Goal: Information Seeking & Learning: Check status

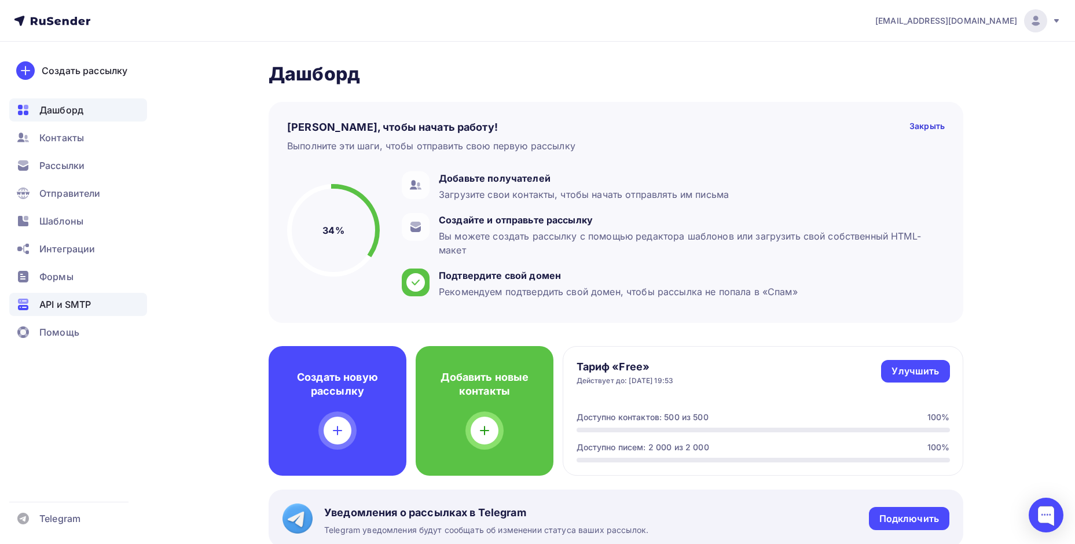
click at [76, 310] on span "API и SMTP" at bounding box center [65, 305] width 52 height 14
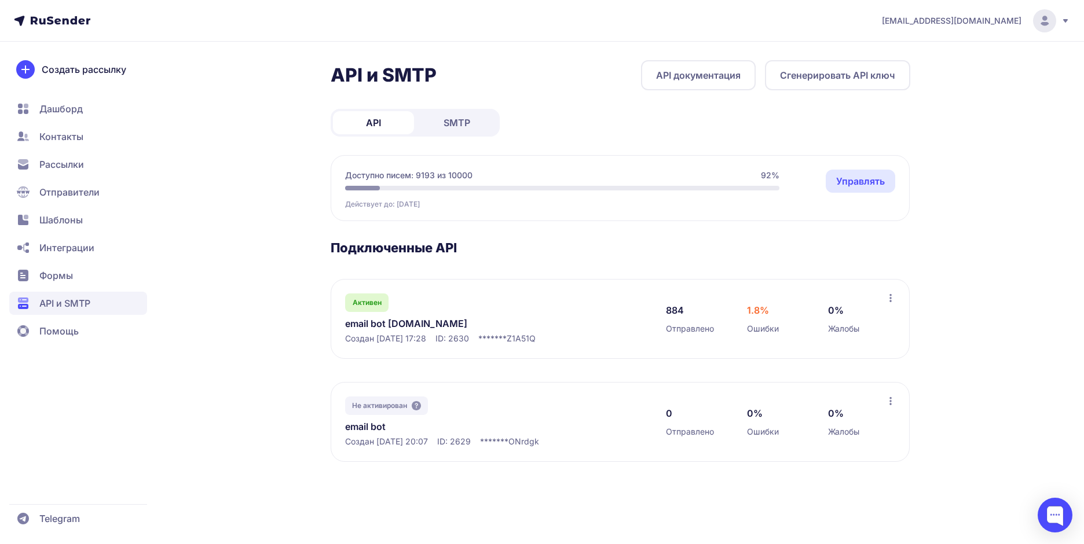
click at [284, 209] on div "API и SMTP API документация Сгенерировать API ключ API SMTP Доступно писем: 919…" at bounding box center [542, 275] width 834 height 430
click at [250, 228] on div "API и SMTP API документация Сгенерировать API ключ API SMTP Доступно писем: 919…" at bounding box center [542, 275] width 834 height 430
click at [232, 217] on div "API и SMTP API документация Сгенерировать API ключ API SMTP Доступно писем: 919…" at bounding box center [542, 275] width 834 height 430
click at [365, 327] on link "email bot [DOMAIN_NAME]" at bounding box center [463, 324] width 237 height 14
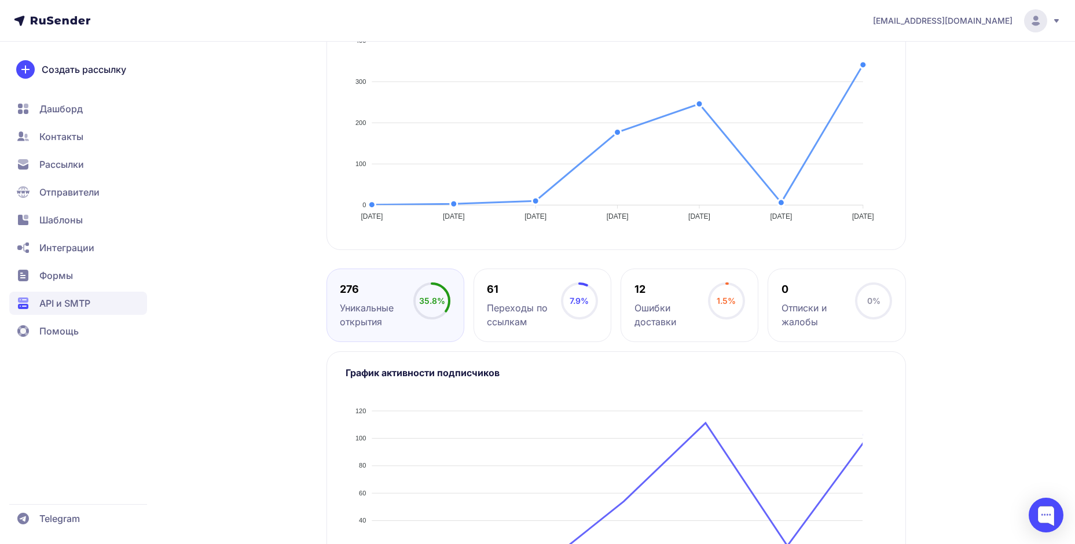
scroll to position [344, 0]
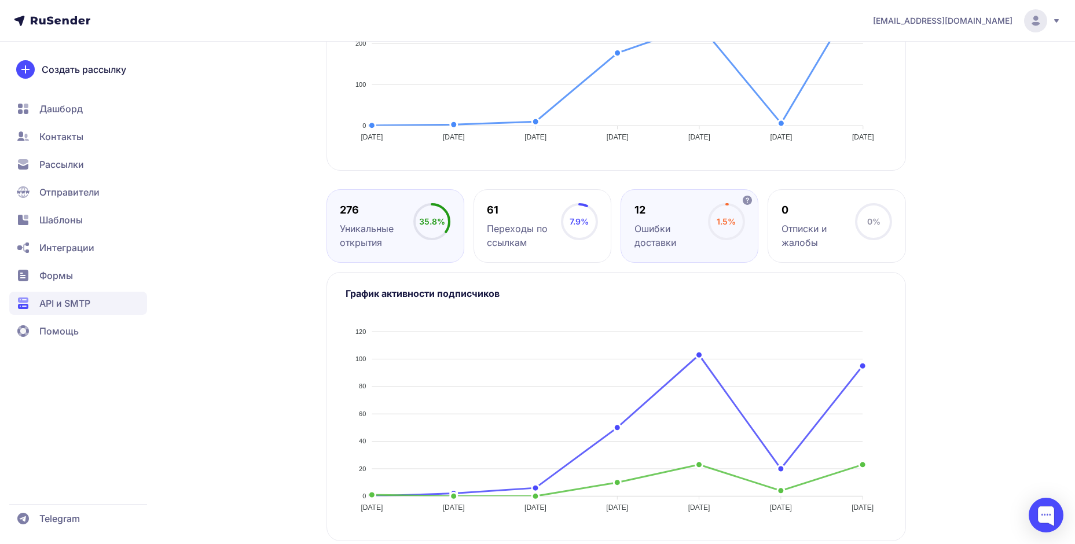
click at [691, 214] on div "12" at bounding box center [672, 210] width 74 height 14
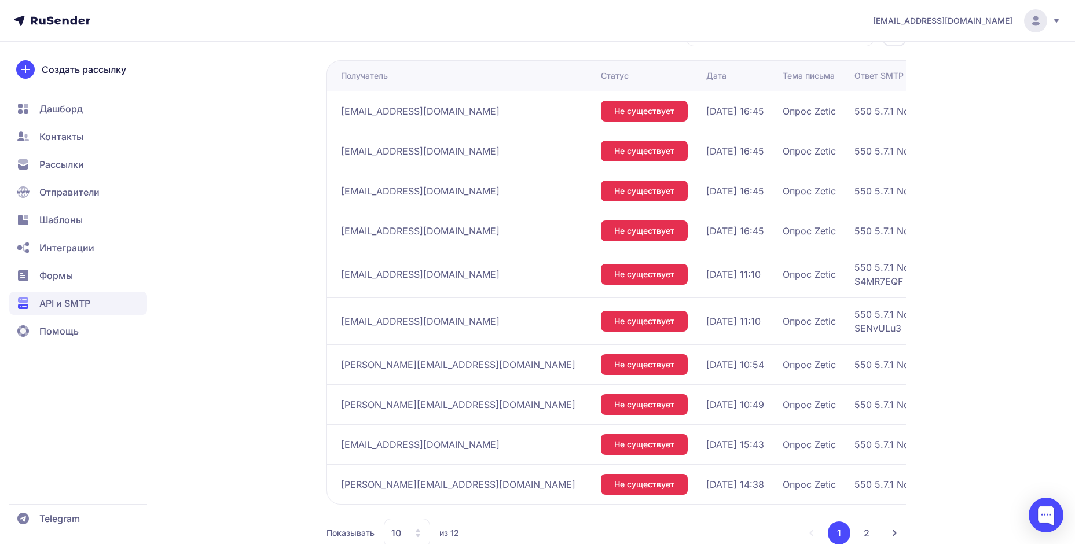
scroll to position [900, 0]
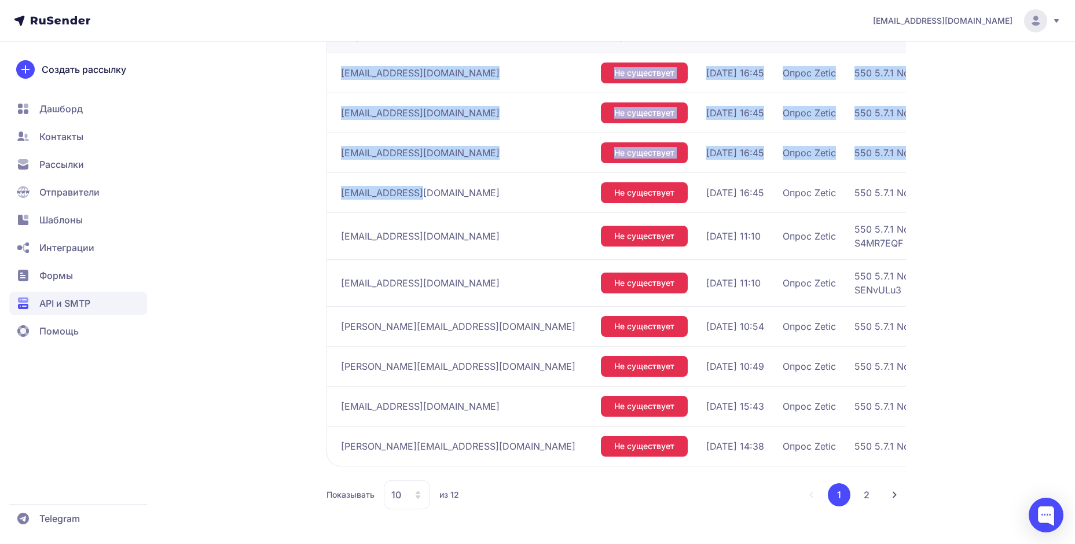
drag, startPoint x: 342, startPoint y: 69, endPoint x: 434, endPoint y: 189, distance: 150.7
click at [434, 189] on tbody "[EMAIL_ADDRESS][DOMAIN_NAME] Не существует [DATE] 16:45 Опрос Zetic 550 5.7.1 N…" at bounding box center [743, 259] width 832 height 413
click at [373, 155] on span "[EMAIL_ADDRESS][DOMAIN_NAME]" at bounding box center [420, 153] width 159 height 14
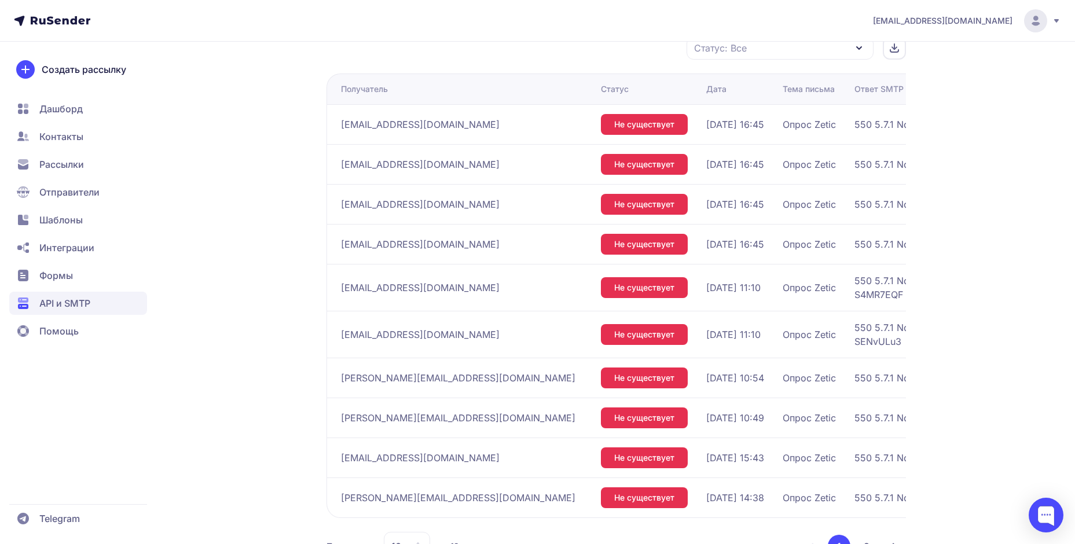
scroll to position [823, 0]
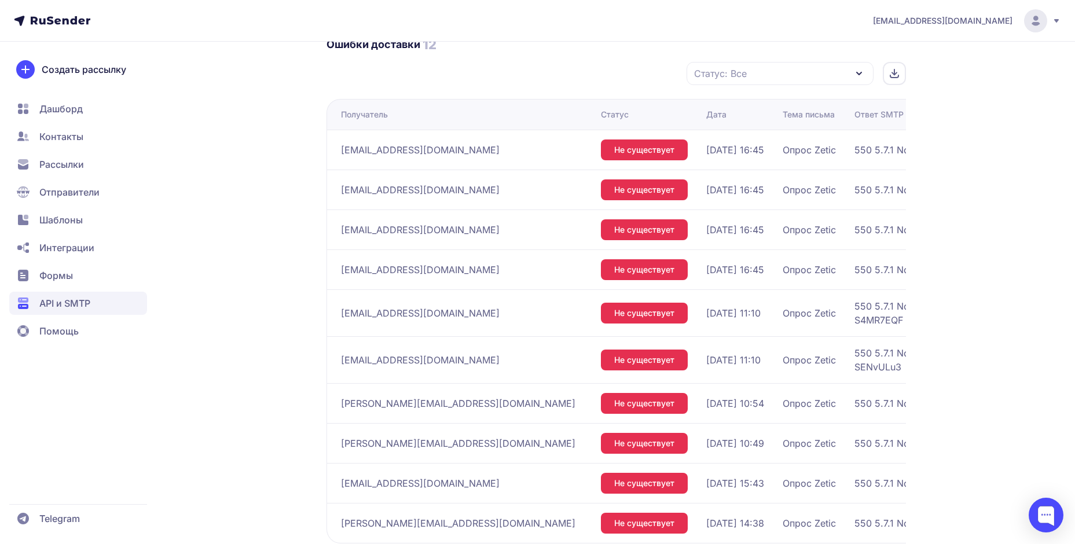
click at [334, 153] on td "[EMAIL_ADDRESS][DOMAIN_NAME]" at bounding box center [462, 150] width 270 height 40
drag, startPoint x: 346, startPoint y: 151, endPoint x: 475, endPoint y: 189, distance: 135.2
click at [439, 154] on div "[EMAIL_ADDRESS][DOMAIN_NAME]" at bounding box center [466, 150] width 251 height 19
click at [467, 218] on td "[EMAIL_ADDRESS][DOMAIN_NAME]" at bounding box center [462, 230] width 270 height 40
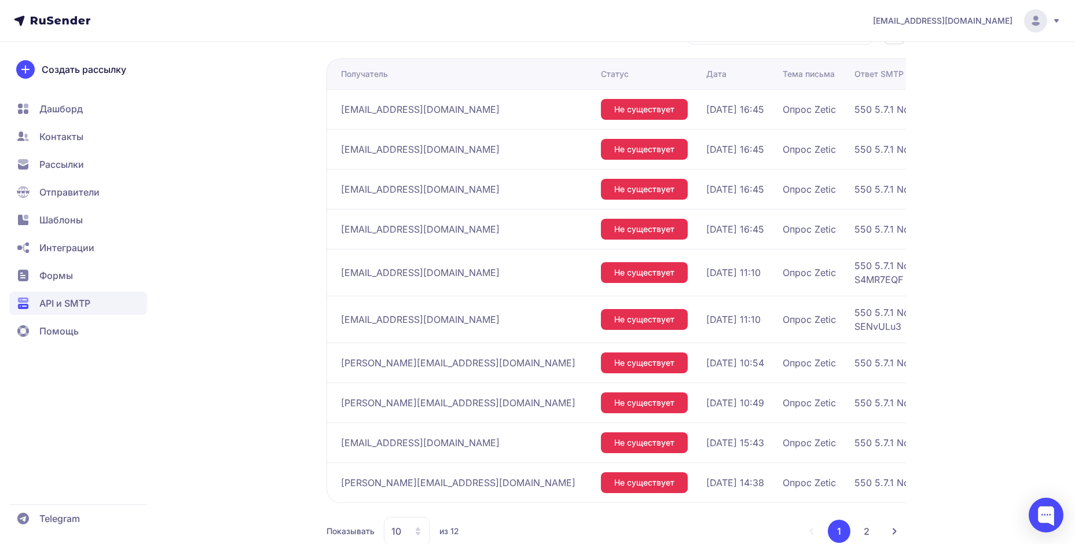
scroll to position [900, 0]
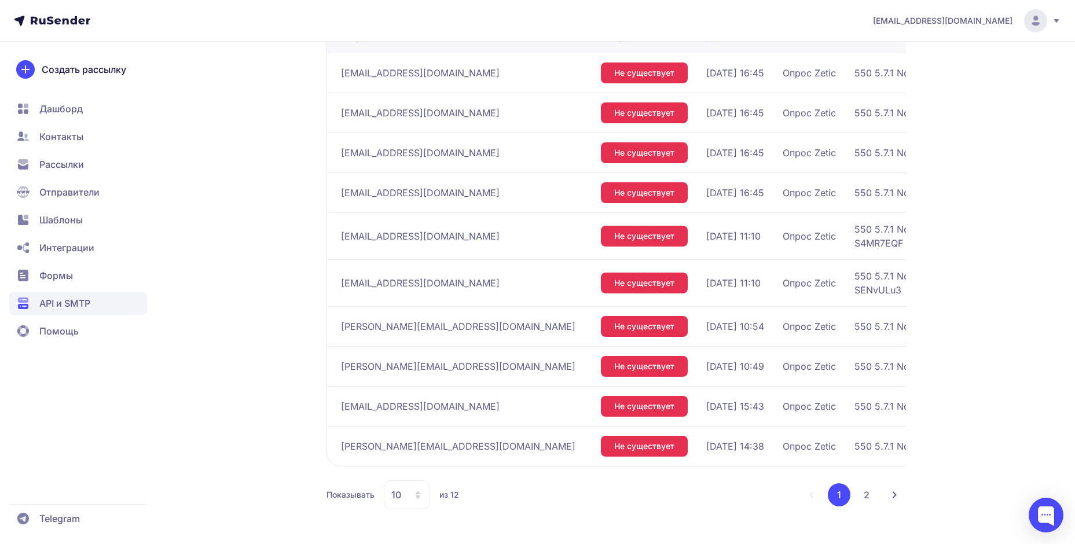
drag, startPoint x: 340, startPoint y: 231, endPoint x: 515, endPoint y: 247, distance: 175.6
click at [503, 239] on div "[EMAIL_ADDRESS][DOMAIN_NAME]" at bounding box center [466, 236] width 251 height 19
click at [510, 235] on div "[EMAIL_ADDRESS][DOMAIN_NAME]" at bounding box center [466, 236] width 251 height 19
drag, startPoint x: 341, startPoint y: 234, endPoint x: 503, endPoint y: 232, distance: 161.6
click at [503, 232] on div "[EMAIL_ADDRESS][DOMAIN_NAME]" at bounding box center [466, 236] width 251 height 19
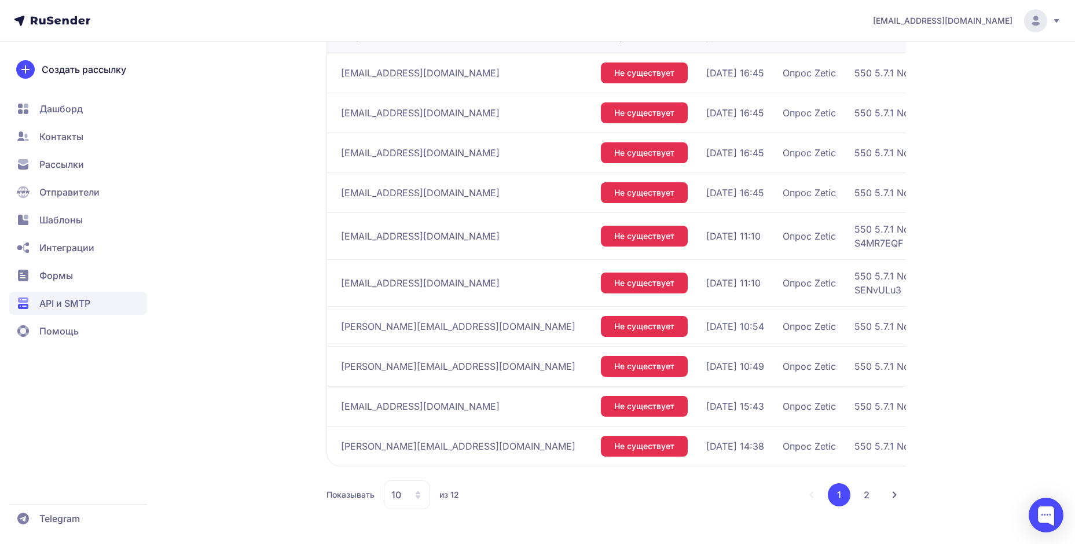
click at [405, 230] on span "[EMAIL_ADDRESS][DOMAIN_NAME]" at bounding box center [420, 236] width 159 height 14
click at [493, 235] on span "[EMAIL_ADDRESS][DOMAIN_NAME]" at bounding box center [420, 236] width 159 height 14
drag, startPoint x: 424, startPoint y: 232, endPoint x: 508, endPoint y: 240, distance: 83.8
click at [508, 240] on div "[EMAIL_ADDRESS][DOMAIN_NAME]" at bounding box center [466, 236] width 251 height 19
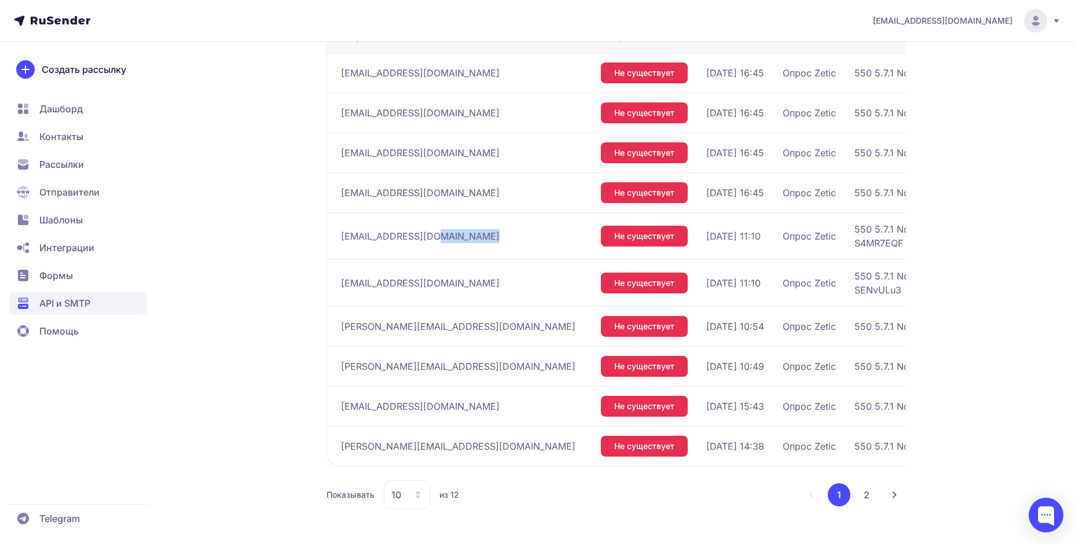
drag, startPoint x: 444, startPoint y: 238, endPoint x: 444, endPoint y: 244, distance: 6.4
click at [444, 238] on span "[EMAIL_ADDRESS][DOMAIN_NAME]" at bounding box center [420, 236] width 159 height 14
click at [456, 227] on div "[EMAIL_ADDRESS][DOMAIN_NAME]" at bounding box center [466, 236] width 251 height 19
click at [449, 236] on span "[EMAIL_ADDRESS][DOMAIN_NAME]" at bounding box center [420, 236] width 159 height 14
click at [346, 236] on span "[EMAIL_ADDRESS][DOMAIN_NAME]" at bounding box center [420, 236] width 159 height 14
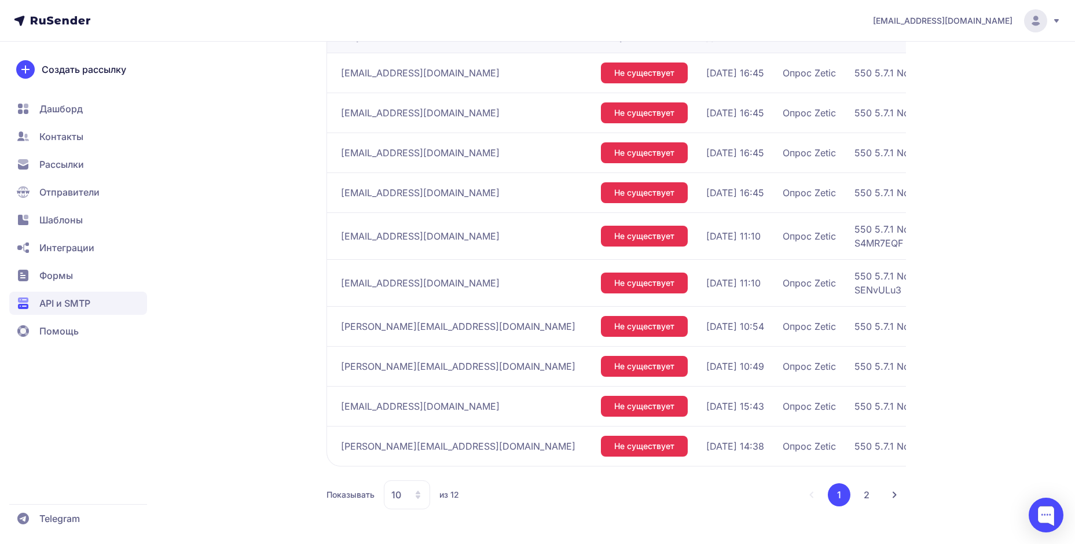
drag, startPoint x: 340, startPoint y: 231, endPoint x: 503, endPoint y: 239, distance: 163.5
click at [506, 239] on td "[EMAIL_ADDRESS][DOMAIN_NAME]" at bounding box center [462, 236] width 270 height 47
click at [508, 233] on div "[EMAIL_ADDRESS][DOMAIN_NAME]" at bounding box center [466, 236] width 251 height 19
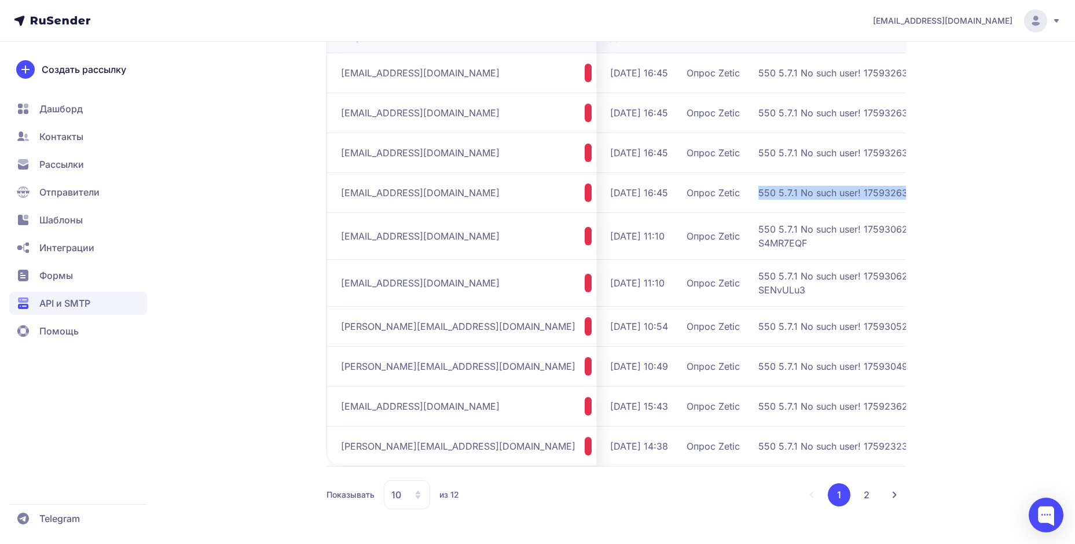
drag, startPoint x: 810, startPoint y: 193, endPoint x: 930, endPoint y: 195, distance: 119.9
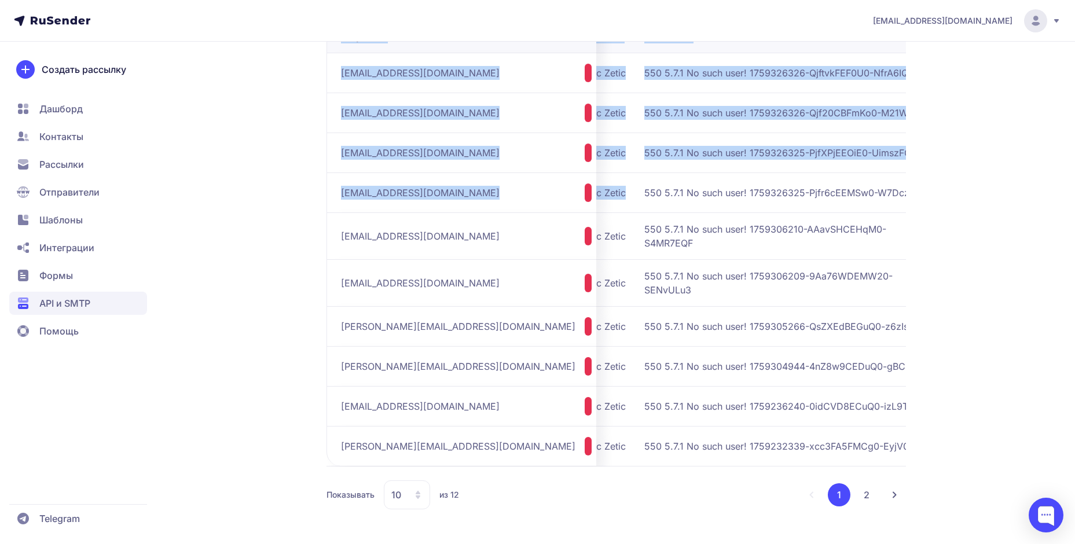
click at [822, 188] on span "550 5.7.1 No such user! 1759326325-Pjfr6cEEMSw0-W7DczcnL" at bounding box center [789, 193] width 290 height 14
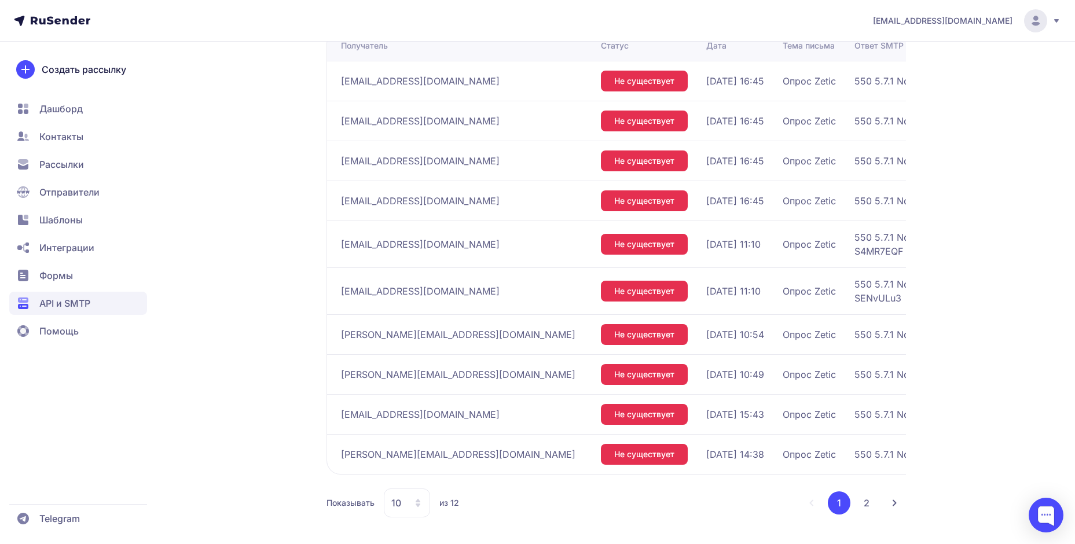
scroll to position [900, 0]
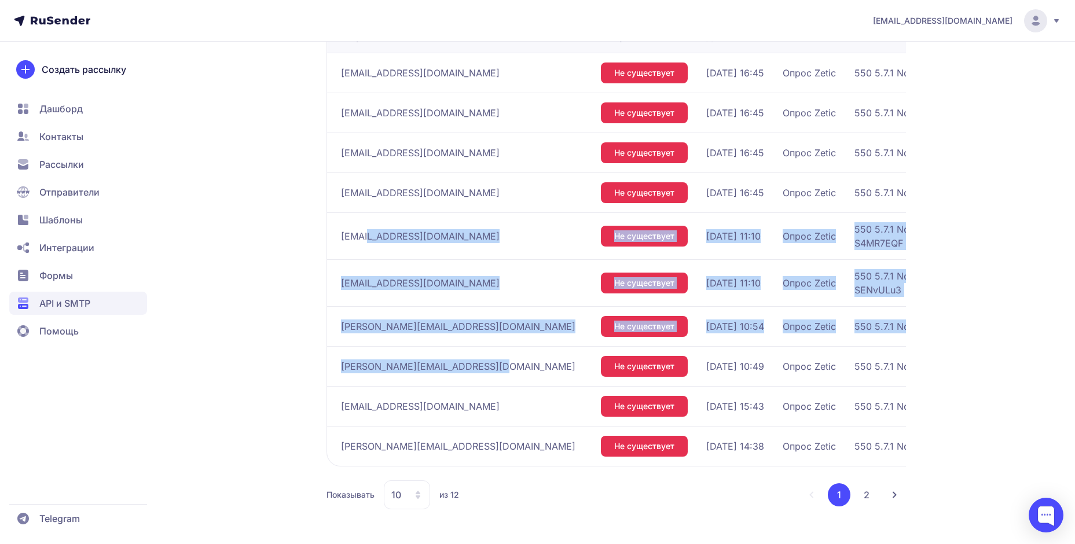
drag, startPoint x: 359, startPoint y: 235, endPoint x: 475, endPoint y: 377, distance: 183.9
click at [475, 377] on tbody "[EMAIL_ADDRESS][DOMAIN_NAME] Не существует [DATE] 16:45 Опрос Zetic 550 5.7.1 N…" at bounding box center [743, 259] width 832 height 413
click at [421, 229] on span "[EMAIL_ADDRESS][DOMAIN_NAME]" at bounding box center [420, 236] width 159 height 14
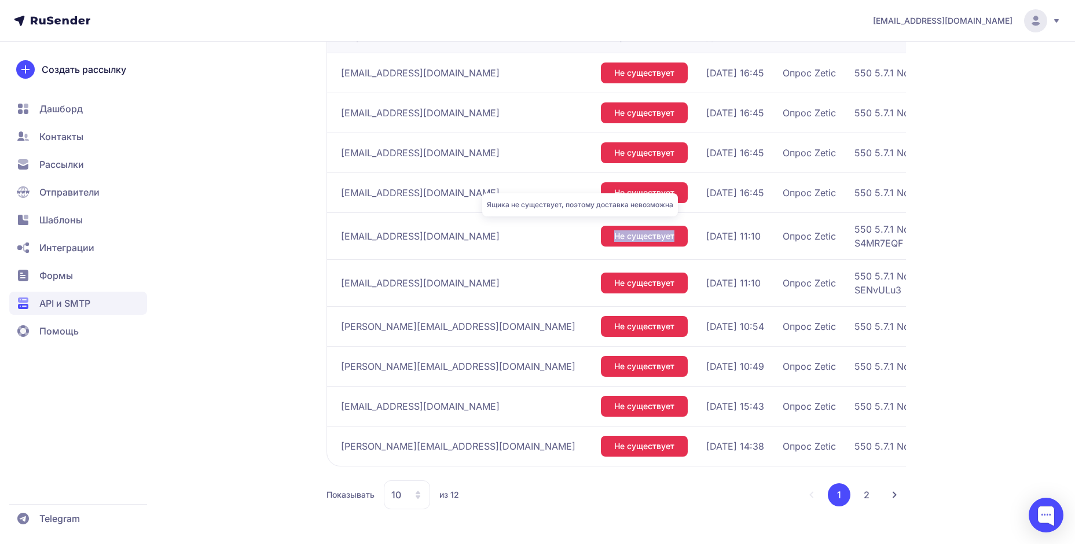
drag, startPoint x: 556, startPoint y: 233, endPoint x: 617, endPoint y: 235, distance: 61.4
click at [617, 235] on div "Не существует" at bounding box center [644, 236] width 87 height 21
click at [387, 229] on span "[EMAIL_ADDRESS][DOMAIN_NAME]" at bounding box center [420, 236] width 159 height 14
click at [353, 233] on span "[EMAIL_ADDRESS][DOMAIN_NAME]" at bounding box center [420, 236] width 159 height 14
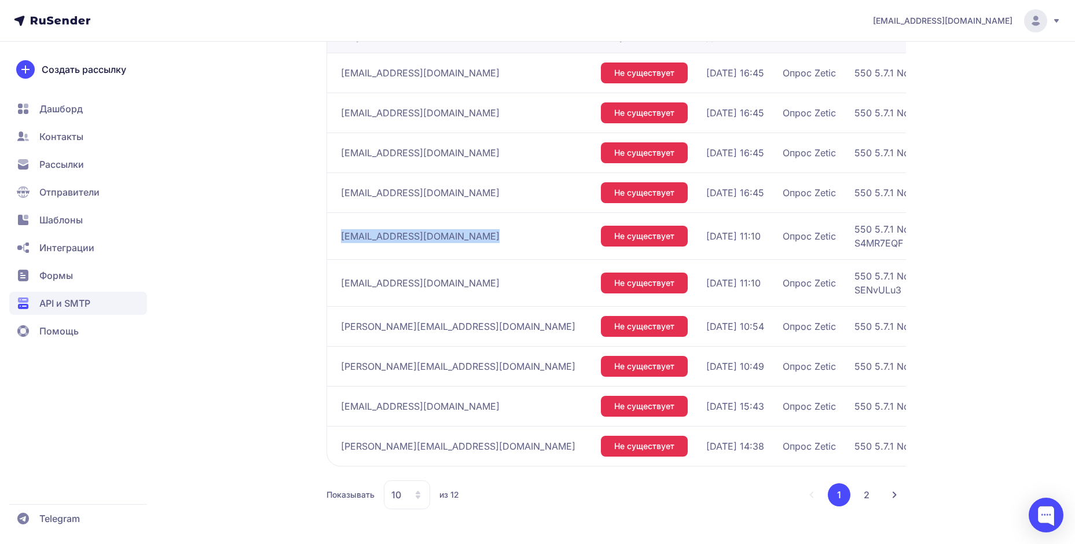
click at [353, 233] on span "[EMAIL_ADDRESS][DOMAIN_NAME]" at bounding box center [420, 236] width 159 height 14
click at [365, 239] on span "[EMAIL_ADDRESS][DOMAIN_NAME]" at bounding box center [420, 236] width 159 height 14
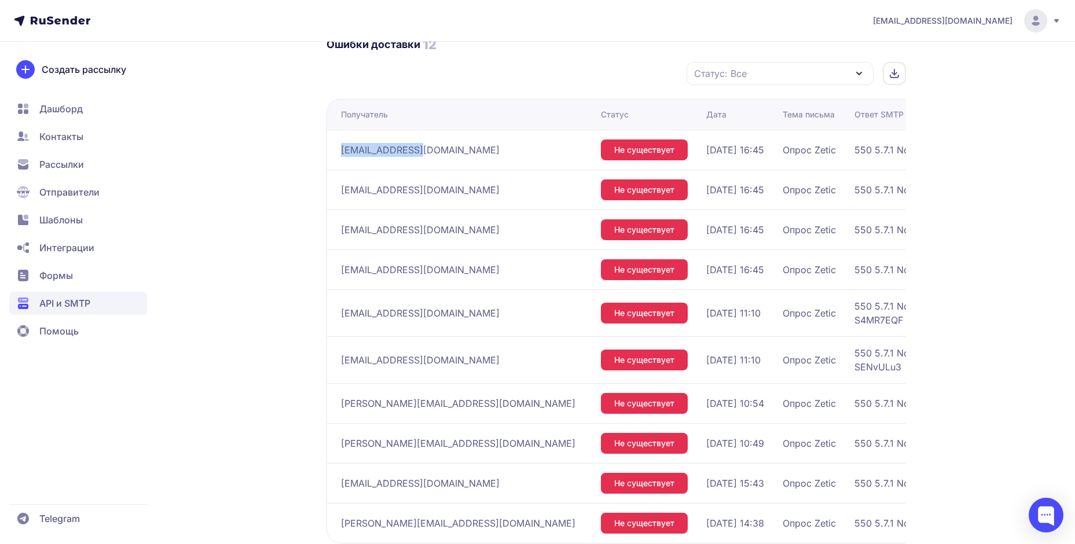
drag, startPoint x: 342, startPoint y: 151, endPoint x: 415, endPoint y: 151, distance: 72.4
click at [415, 151] on div "[EMAIL_ADDRESS][DOMAIN_NAME]" at bounding box center [466, 150] width 251 height 19
click at [442, 152] on div "[EMAIL_ADDRESS][DOMAIN_NAME]" at bounding box center [466, 150] width 251 height 19
click at [380, 152] on span "[EMAIL_ADDRESS][DOMAIN_NAME]" at bounding box center [420, 150] width 159 height 14
drag, startPoint x: 347, startPoint y: 153, endPoint x: 439, endPoint y: 158, distance: 92.2
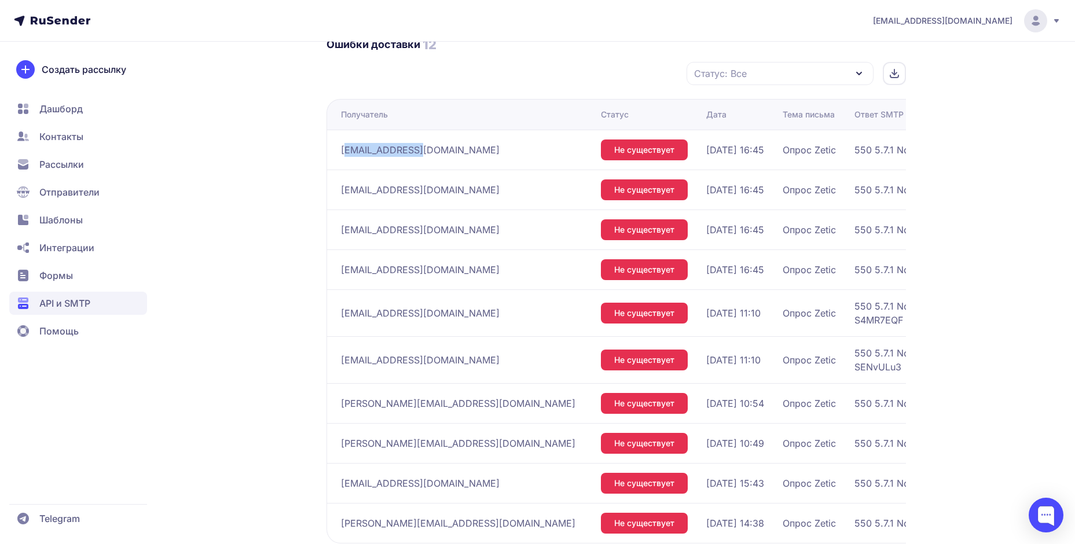
click at [439, 158] on div "[EMAIL_ADDRESS][DOMAIN_NAME]" at bounding box center [466, 150] width 251 height 19
click at [462, 158] on div "[EMAIL_ADDRESS][DOMAIN_NAME]" at bounding box center [466, 150] width 251 height 19
drag, startPoint x: 416, startPoint y: 148, endPoint x: 325, endPoint y: 156, distance: 91.2
click at [327, 155] on td "[EMAIL_ADDRESS][DOMAIN_NAME]" at bounding box center [462, 150] width 270 height 40
click at [470, 156] on div "[EMAIL_ADDRESS][DOMAIN_NAME]" at bounding box center [466, 150] width 251 height 19
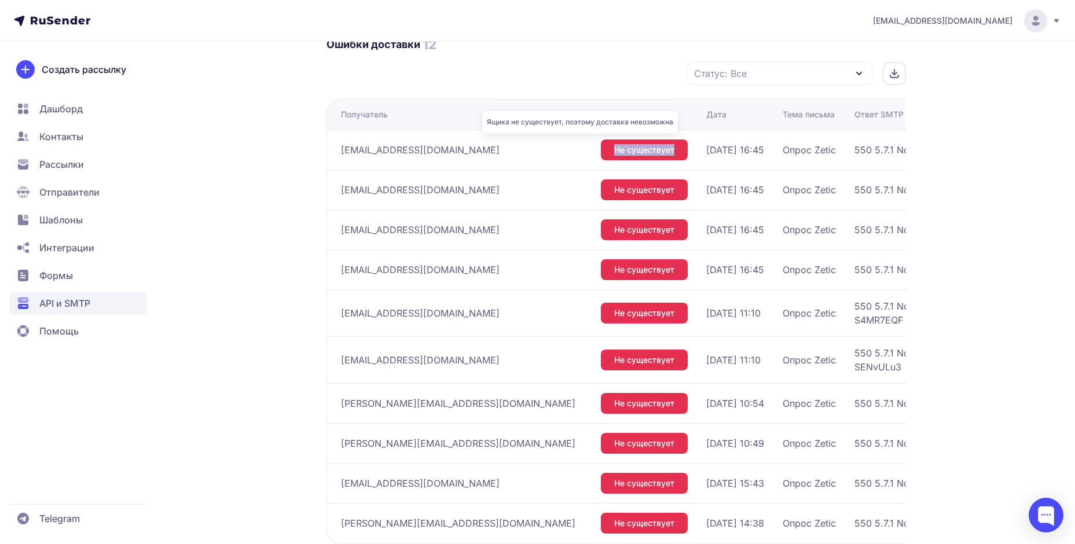
drag, startPoint x: 551, startPoint y: 155, endPoint x: 610, endPoint y: 166, distance: 60.0
click at [617, 160] on div "Не существует" at bounding box center [644, 150] width 87 height 21
click at [450, 150] on div "[EMAIL_ADDRESS][DOMAIN_NAME]" at bounding box center [466, 150] width 251 height 19
drag, startPoint x: 416, startPoint y: 152, endPoint x: 361, endPoint y: 154, distance: 55.1
click at [360, 156] on div "[EMAIL_ADDRESS][DOMAIN_NAME]" at bounding box center [466, 150] width 251 height 19
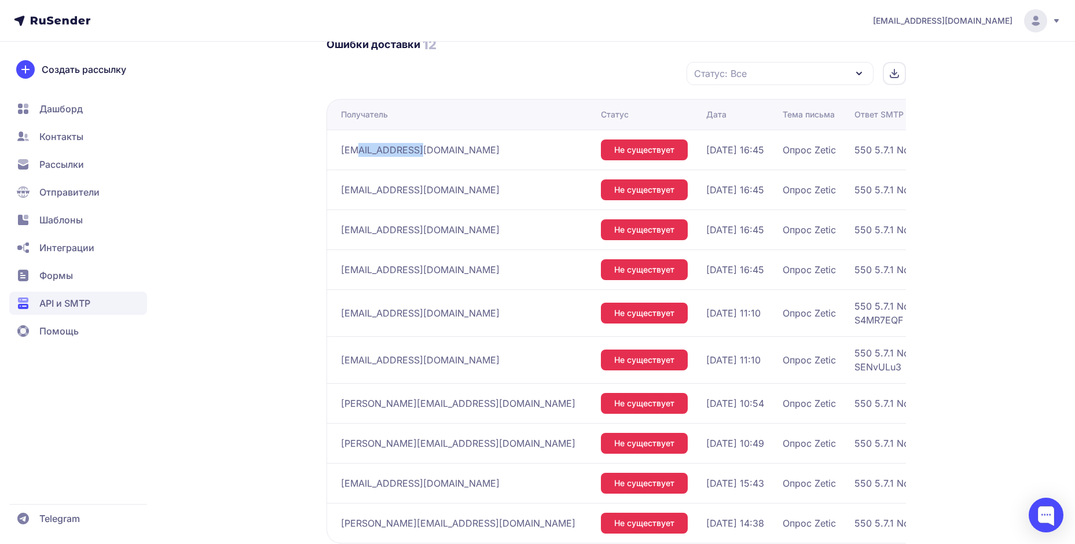
click at [384, 149] on span "[EMAIL_ADDRESS][DOMAIN_NAME]" at bounding box center [420, 150] width 159 height 14
drag, startPoint x: 382, startPoint y: 150, endPoint x: 441, endPoint y: 158, distance: 59.0
click at [425, 149] on div "[EMAIL_ADDRESS][DOMAIN_NAME]" at bounding box center [466, 150] width 251 height 19
drag, startPoint x: 439, startPoint y: 158, endPoint x: 433, endPoint y: 159, distance: 6.5
click at [439, 158] on div "[EMAIL_ADDRESS][DOMAIN_NAME]" at bounding box center [466, 150] width 251 height 19
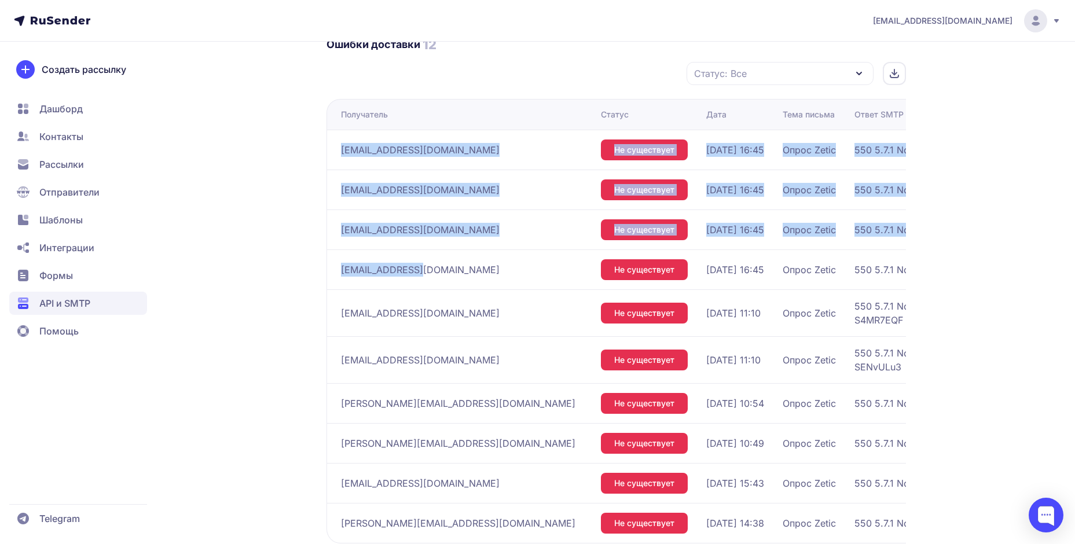
drag, startPoint x: 342, startPoint y: 148, endPoint x: 417, endPoint y: 262, distance: 137.0
click at [417, 262] on tbody "[EMAIL_ADDRESS][DOMAIN_NAME] Не существует [DATE] 16:45 Опрос Zetic 550 5.7.1 N…" at bounding box center [743, 336] width 832 height 413
click at [427, 141] on div "[EMAIL_ADDRESS][DOMAIN_NAME]" at bounding box center [466, 150] width 251 height 19
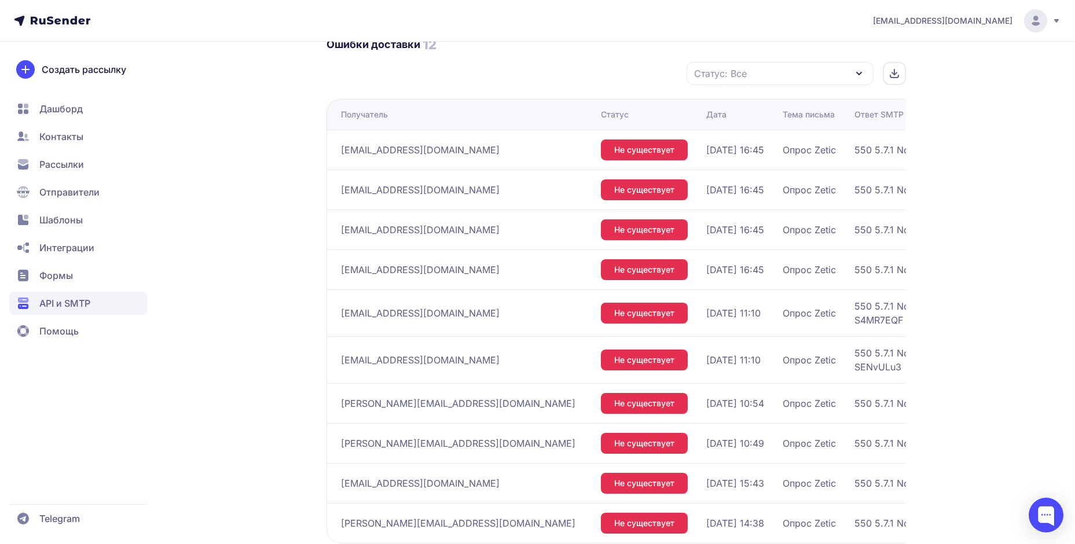
click at [362, 151] on span "[EMAIL_ADDRESS][DOMAIN_NAME]" at bounding box center [420, 150] width 159 height 14
drag, startPoint x: 340, startPoint y: 151, endPoint x: 432, endPoint y: 152, distance: 91.5
click at [432, 152] on div "[EMAIL_ADDRESS][DOMAIN_NAME]" at bounding box center [466, 150] width 251 height 19
click at [437, 201] on td "[EMAIL_ADDRESS][DOMAIN_NAME]" at bounding box center [462, 190] width 270 height 40
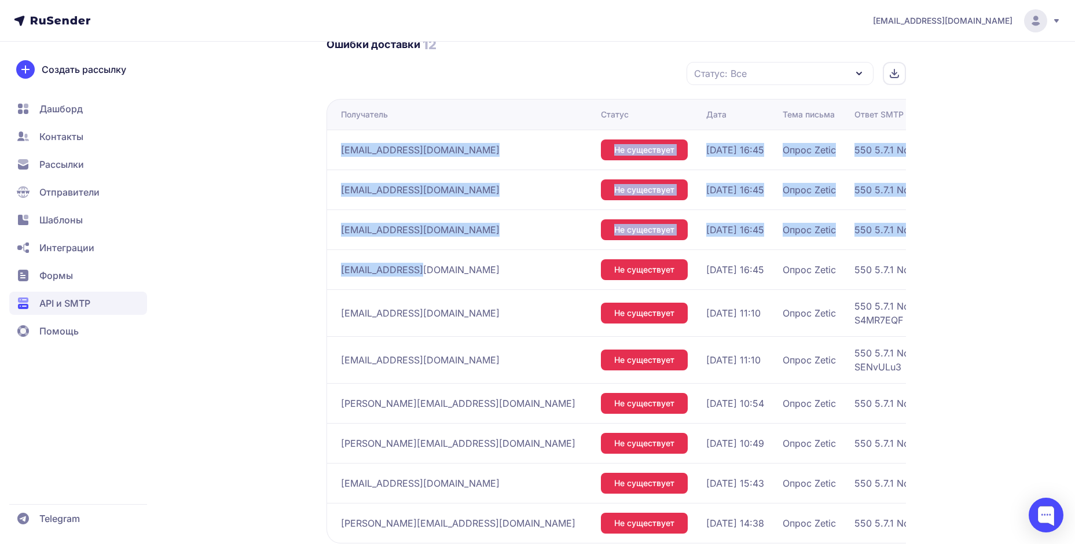
drag, startPoint x: 342, startPoint y: 146, endPoint x: 431, endPoint y: 271, distance: 153.9
click at [431, 270] on tbody "[EMAIL_ADDRESS][DOMAIN_NAME] Не существует [DATE] 16:45 Опрос Zetic 550 5.7.1 N…" at bounding box center [743, 336] width 832 height 413
click at [462, 153] on div "[EMAIL_ADDRESS][DOMAIN_NAME]" at bounding box center [466, 150] width 251 height 19
drag, startPoint x: 335, startPoint y: 146, endPoint x: 444, endPoint y: 231, distance: 137.7
click at [426, 275] on tbody "[EMAIL_ADDRESS][DOMAIN_NAME] Не существует [DATE] 16:45 Опрос Zetic 550 5.7.1 N…" at bounding box center [743, 336] width 832 height 413
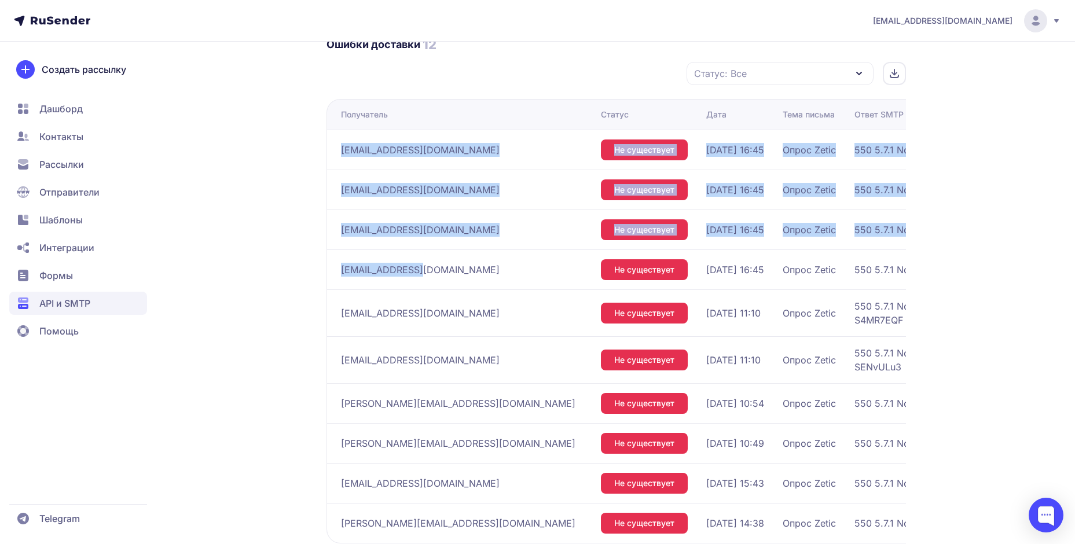
click at [456, 144] on div "[EMAIL_ADDRESS][DOMAIN_NAME]" at bounding box center [466, 150] width 251 height 19
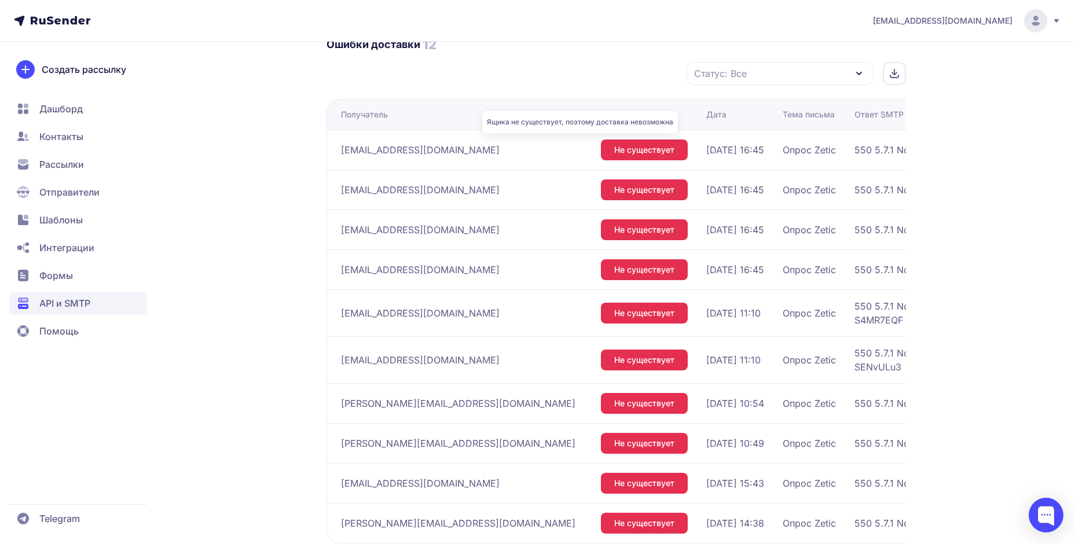
click at [614, 145] on span "Не существует" at bounding box center [644, 150] width 60 height 12
drag, startPoint x: 356, startPoint y: 149, endPoint x: 428, endPoint y: 160, distance: 72.7
click at [428, 160] on td "[EMAIL_ADDRESS][DOMAIN_NAME]" at bounding box center [462, 150] width 270 height 40
click at [448, 213] on td "[EMAIL_ADDRESS][DOMAIN_NAME]" at bounding box center [462, 230] width 270 height 40
drag, startPoint x: 545, startPoint y: 149, endPoint x: 618, endPoint y: 151, distance: 72.4
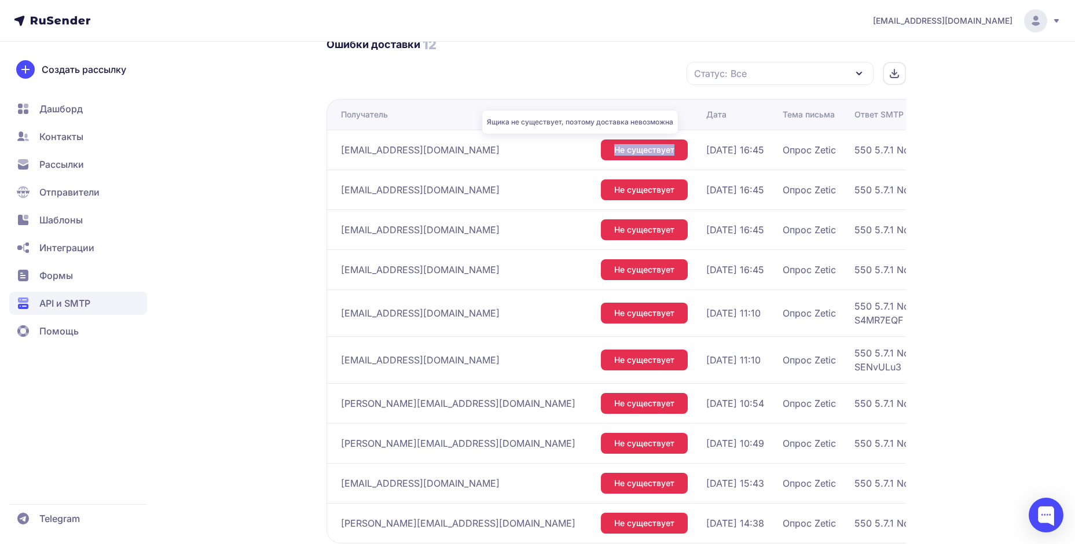
click at [618, 151] on div "Не существует" at bounding box center [644, 150] width 87 height 21
click at [614, 232] on span "Не существует" at bounding box center [644, 230] width 60 height 12
click at [614, 272] on span "Не существует" at bounding box center [644, 270] width 60 height 12
click at [614, 269] on span "Не существует" at bounding box center [644, 270] width 60 height 12
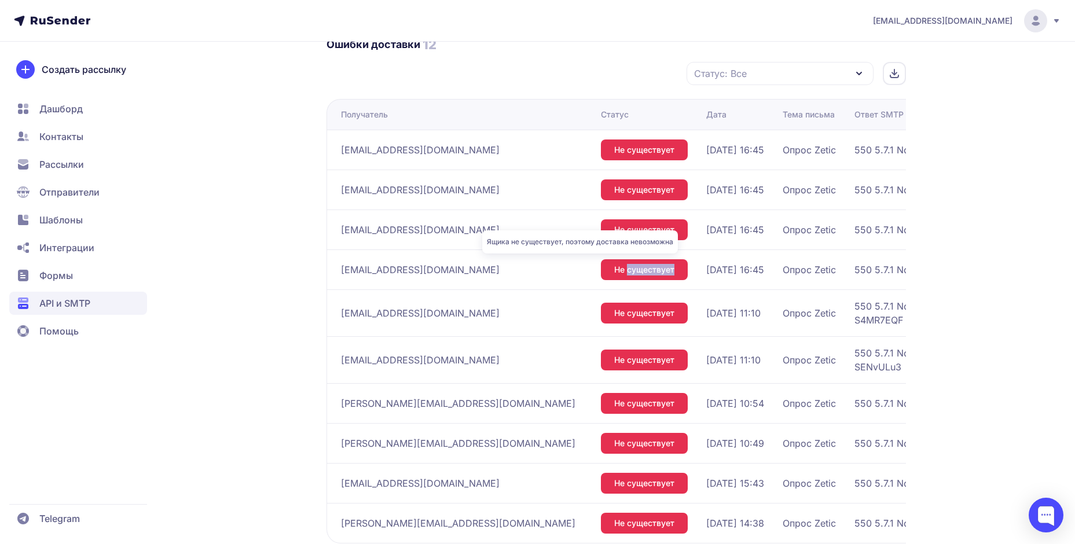
click at [614, 269] on span "Не существует" at bounding box center [644, 270] width 60 height 12
click at [614, 270] on span "Не существует" at bounding box center [644, 270] width 60 height 12
click at [369, 271] on span "[EMAIL_ADDRESS][DOMAIN_NAME]" at bounding box center [420, 270] width 159 height 14
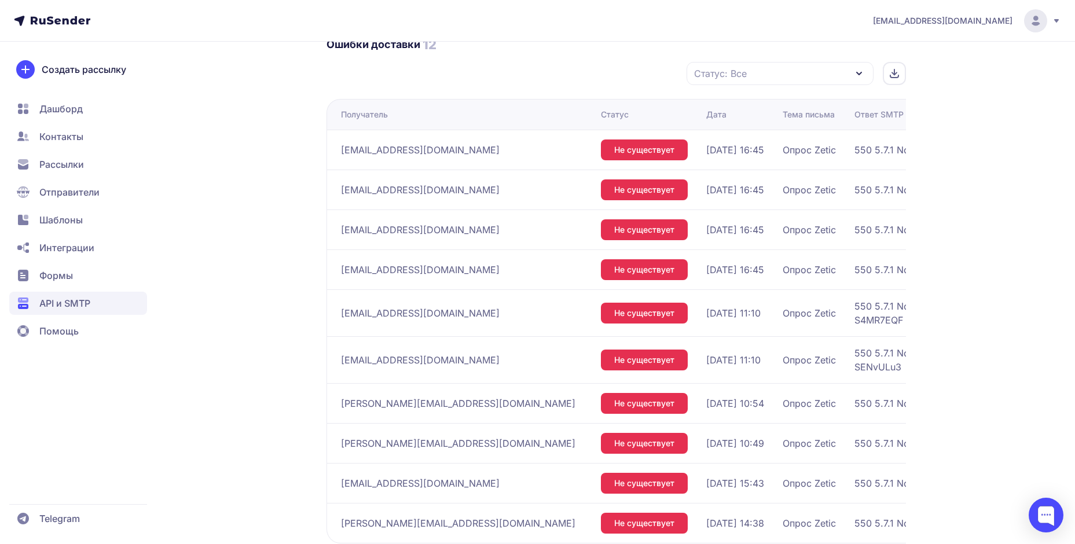
click at [367, 269] on span "[EMAIL_ADDRESS][DOMAIN_NAME]" at bounding box center [420, 270] width 159 height 14
click at [427, 304] on div "[EMAIL_ADDRESS][DOMAIN_NAME]" at bounding box center [466, 313] width 251 height 19
drag, startPoint x: 424, startPoint y: 307, endPoint x: 526, endPoint y: 310, distance: 101.4
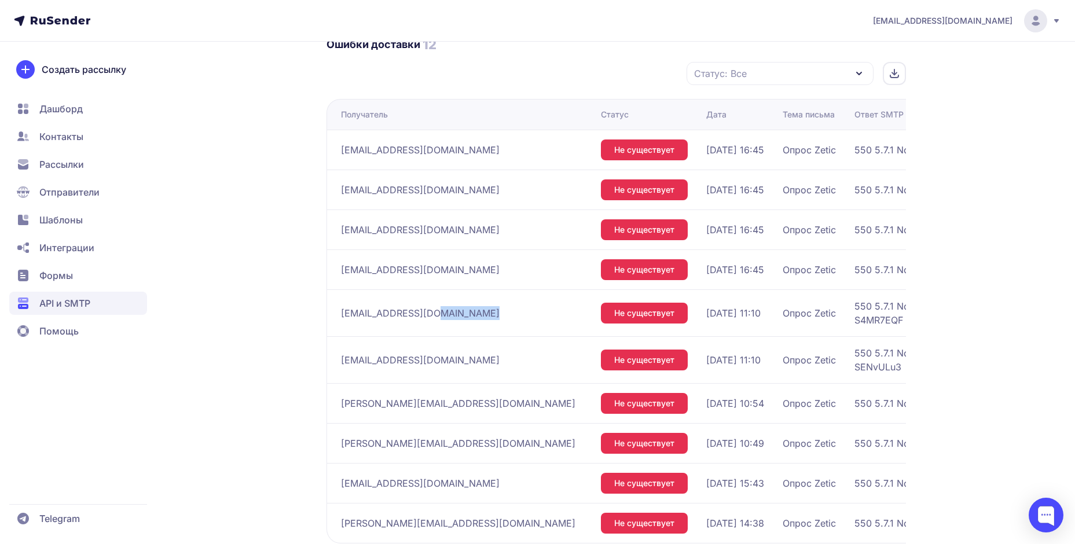
click at [525, 310] on div "[EMAIL_ADDRESS][DOMAIN_NAME]" at bounding box center [466, 313] width 251 height 19
click at [432, 354] on span "[EMAIL_ADDRESS][DOMAIN_NAME]" at bounding box center [420, 360] width 159 height 14
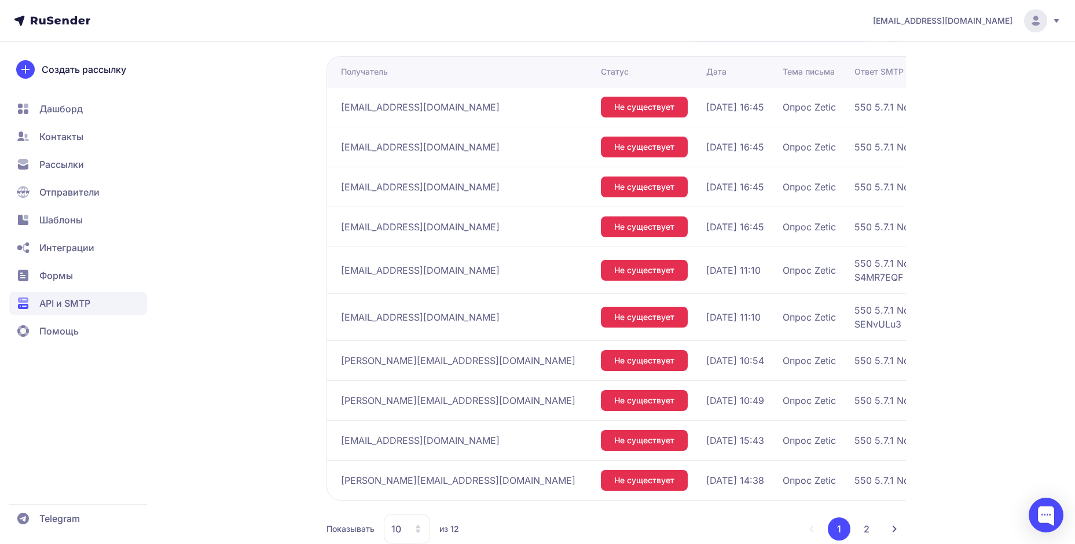
scroll to position [900, 0]
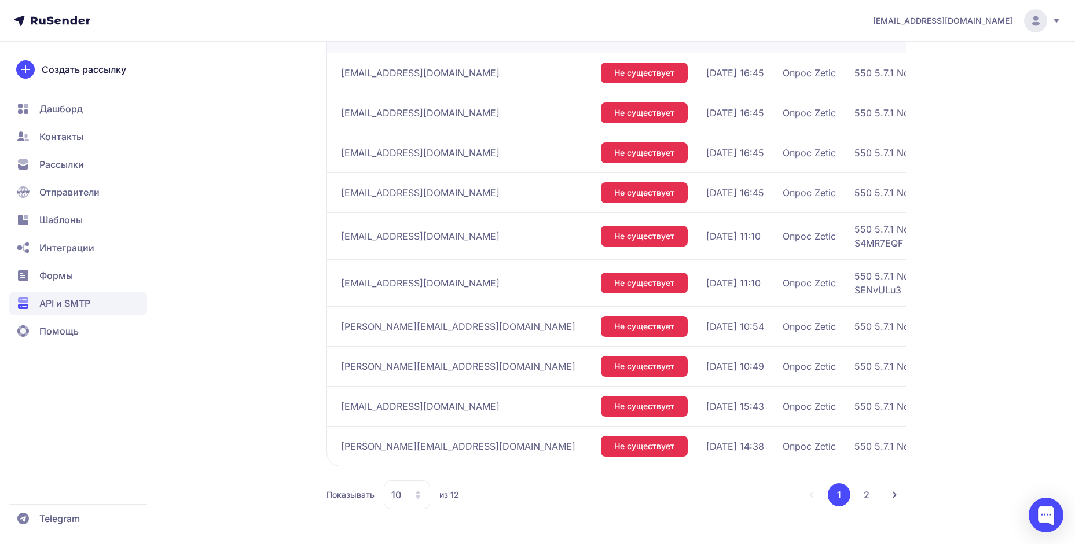
drag, startPoint x: 342, startPoint y: 233, endPoint x: 496, endPoint y: 236, distance: 154.6
click at [496, 236] on div "[EMAIL_ADDRESS][DOMAIN_NAME]" at bounding box center [466, 236] width 251 height 19
copy span "[EMAIL_ADDRESS][DOMAIN_NAME]"
click at [428, 263] on td "[EMAIL_ADDRESS][DOMAIN_NAME]" at bounding box center [462, 282] width 270 height 47
click at [866, 490] on button "2" at bounding box center [866, 495] width 23 height 23
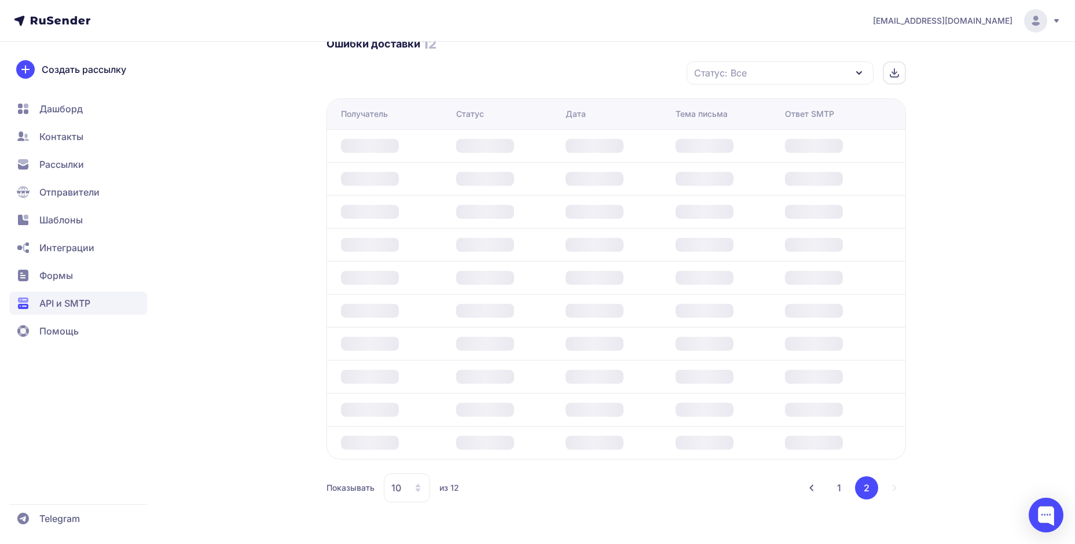
scroll to position [581, 0]
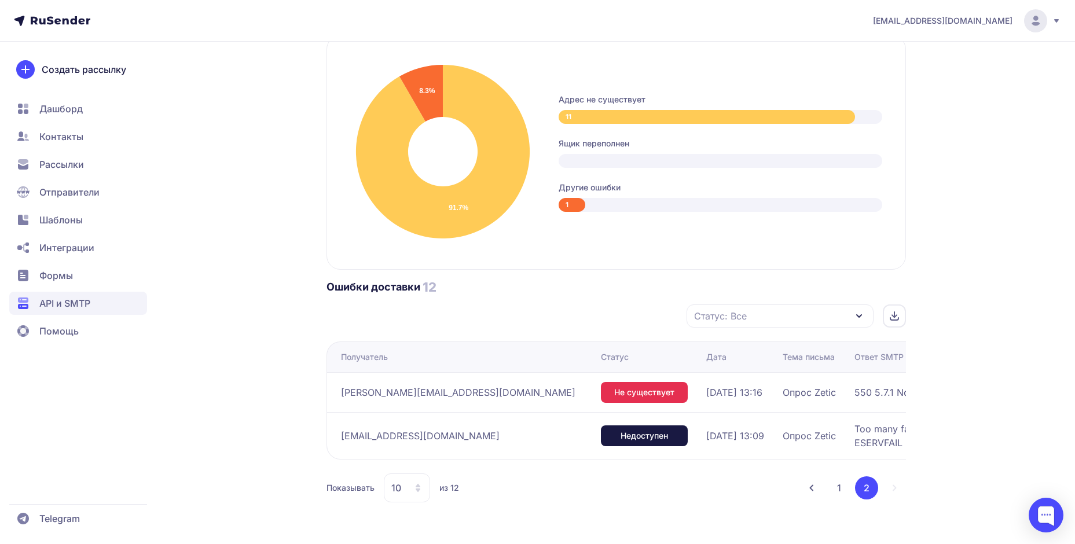
click at [841, 488] on button "1" at bounding box center [839, 488] width 23 height 23
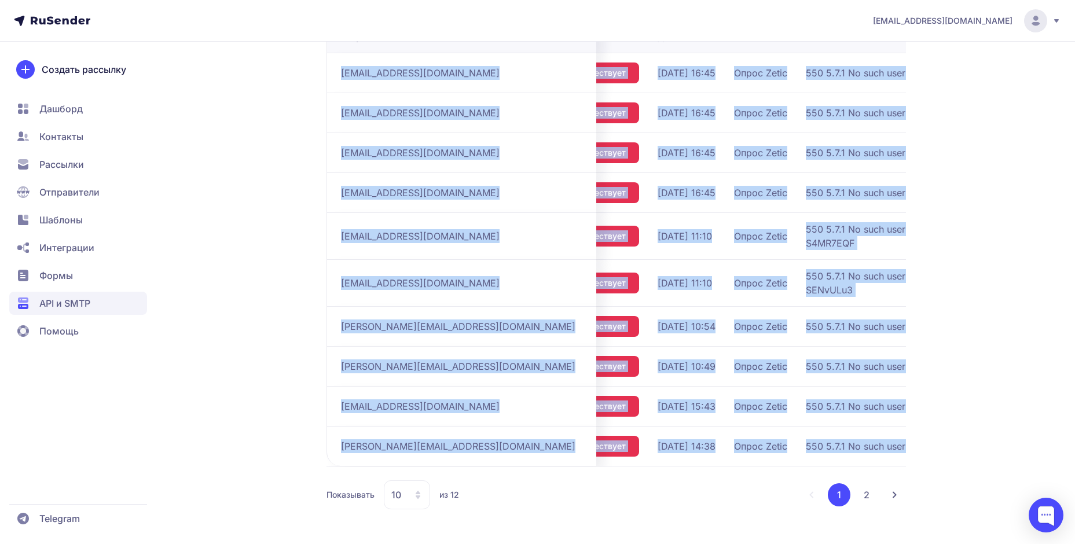
scroll to position [0, 210]
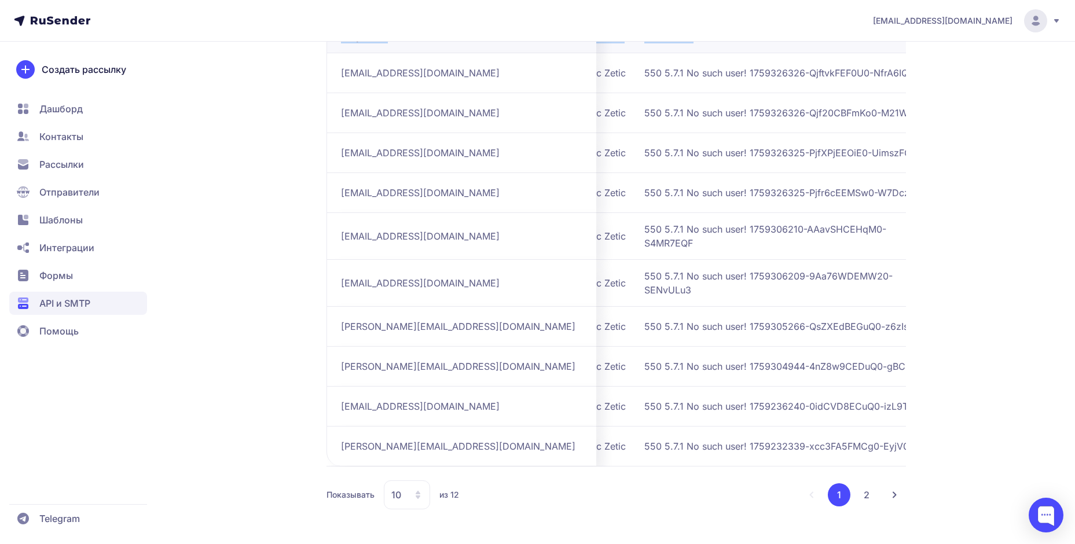
drag, startPoint x: 399, startPoint y: 120, endPoint x: 925, endPoint y: 439, distance: 615.8
click at [743, 369] on td "550 5.7.1 No such user! 1759304944-4nZ8w9CEDuQ0-gBCBOXIY" at bounding box center [794, 366] width 308 height 40
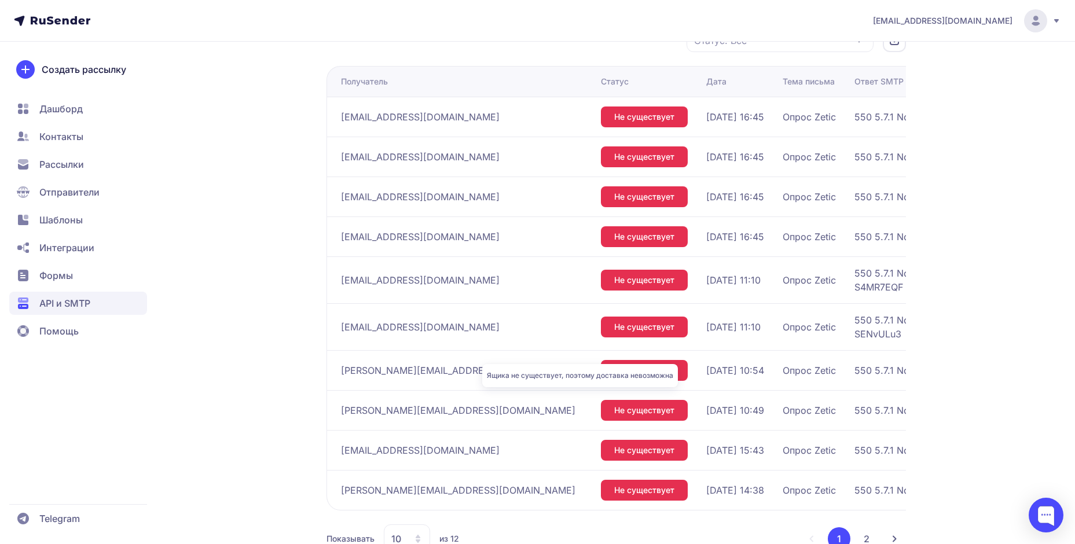
scroll to position [823, 0]
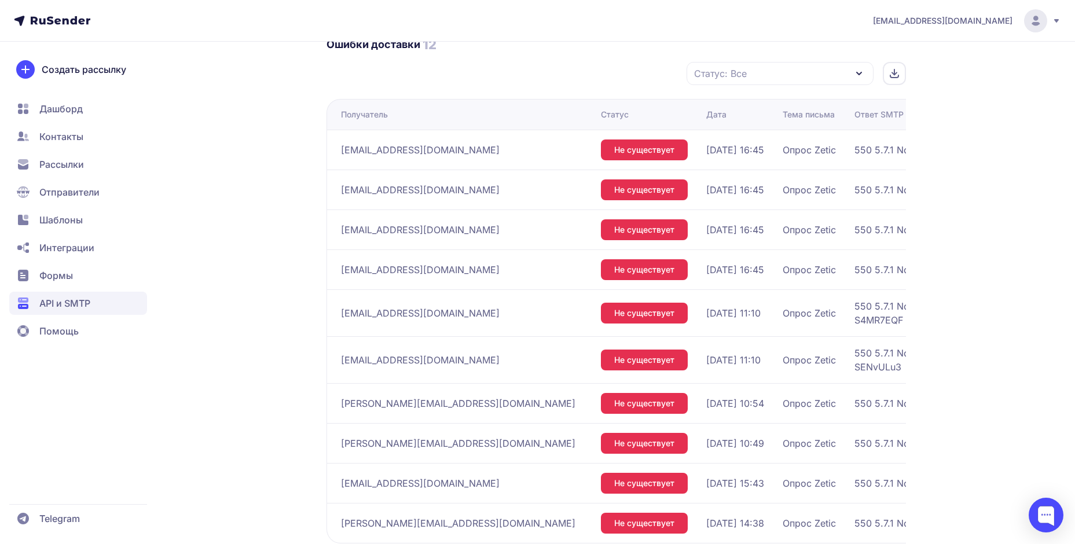
click at [405, 203] on td "[EMAIL_ADDRESS][DOMAIN_NAME]" at bounding box center [462, 190] width 270 height 40
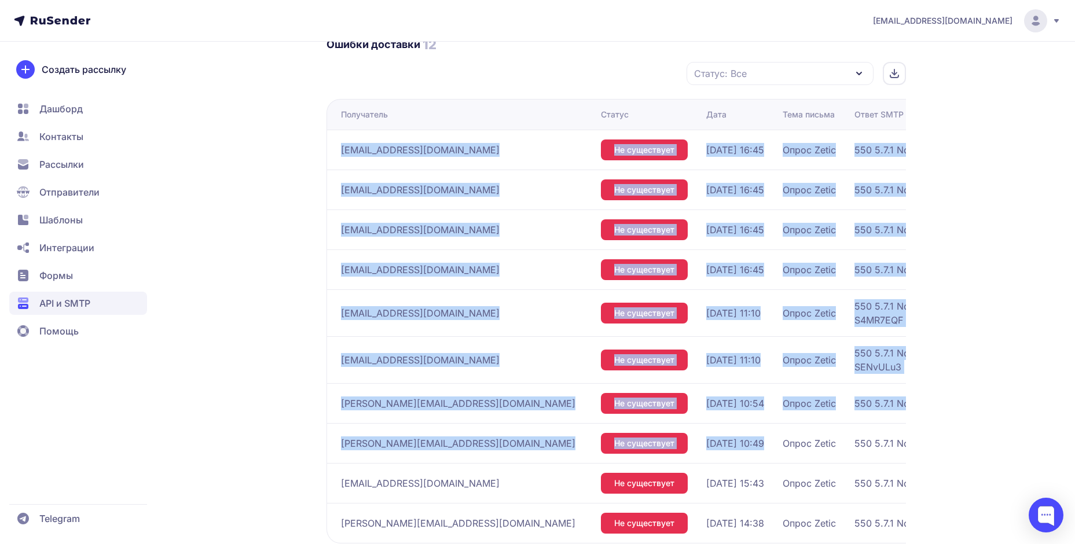
drag, startPoint x: 340, startPoint y: 137, endPoint x: 697, endPoint y: 408, distance: 447.2
click at [694, 420] on tbody "[EMAIL_ADDRESS][DOMAIN_NAME] Не существует [DATE] 16:45 Опрос Zetic 550 5.7.1 N…" at bounding box center [743, 336] width 832 height 413
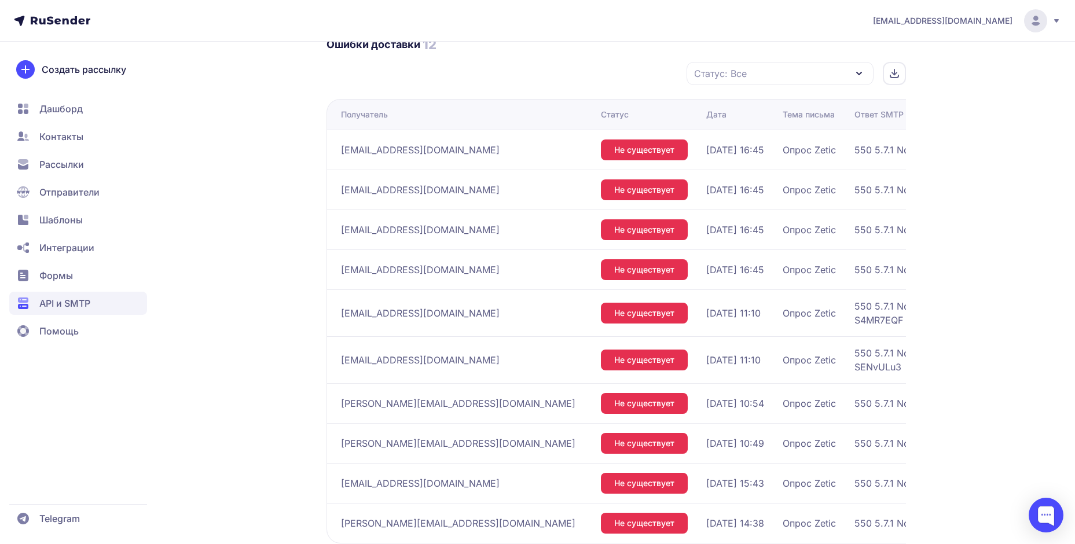
click at [896, 75] on icon at bounding box center [894, 73] width 9 height 9
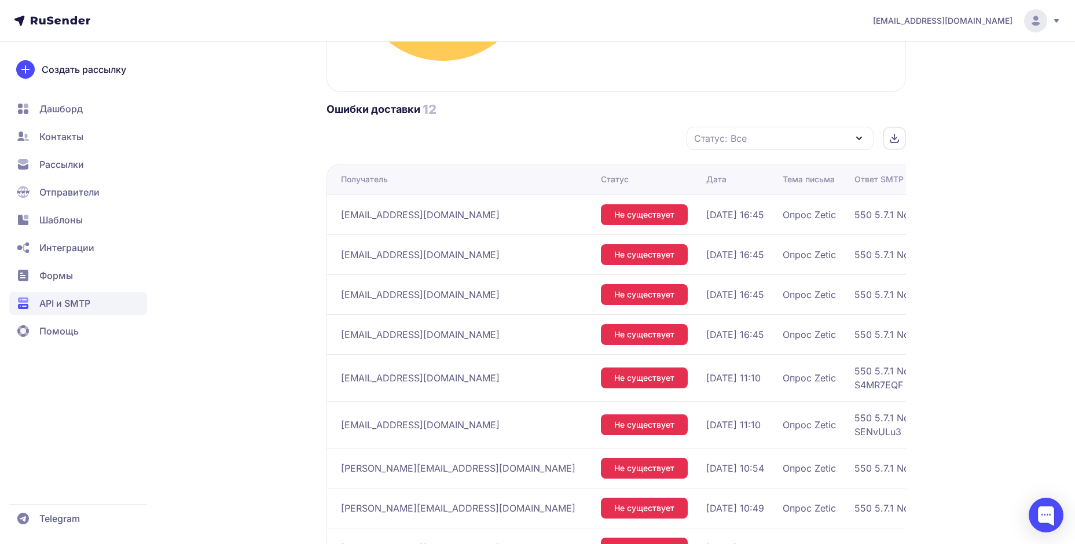
scroll to position [669, 0]
